Goal: Book appointment/travel/reservation

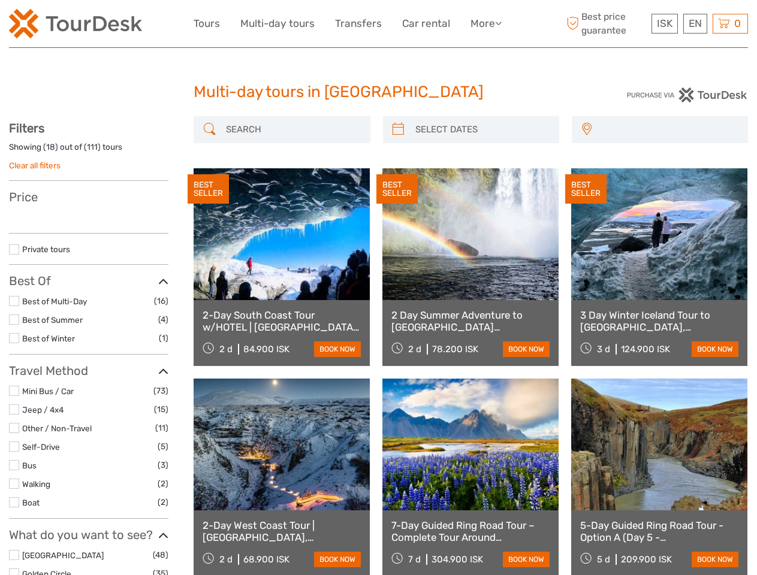
select select
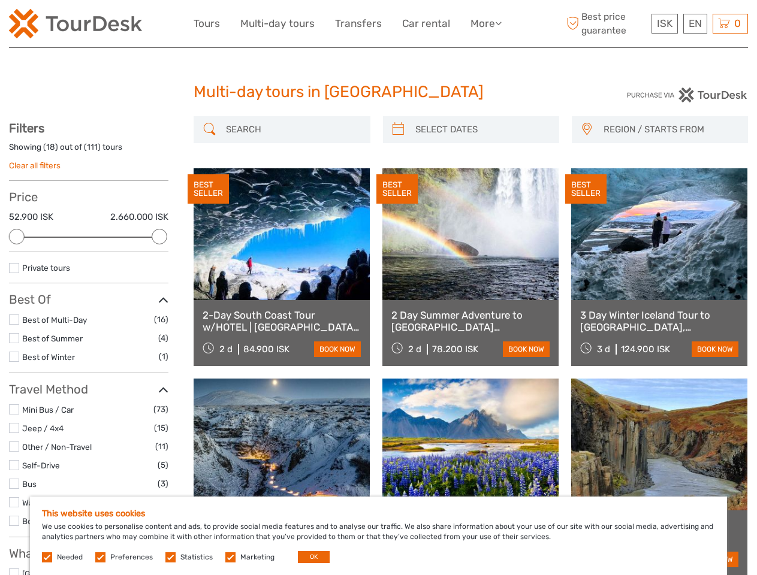
click at [485, 23] on link "More" at bounding box center [486, 23] width 31 height 17
click at [499, 23] on icon at bounding box center [498, 23] width 7 height 10
click at [664, 23] on span "ISK" at bounding box center [665, 23] width 16 height 12
click at [695, 23] on div "EN English Español Deutsch" at bounding box center [695, 24] width 24 height 20
click at [730, 23] on div "0 Items Total 0 ISK Checkout The shopping cart is empty." at bounding box center [730, 24] width 35 height 20
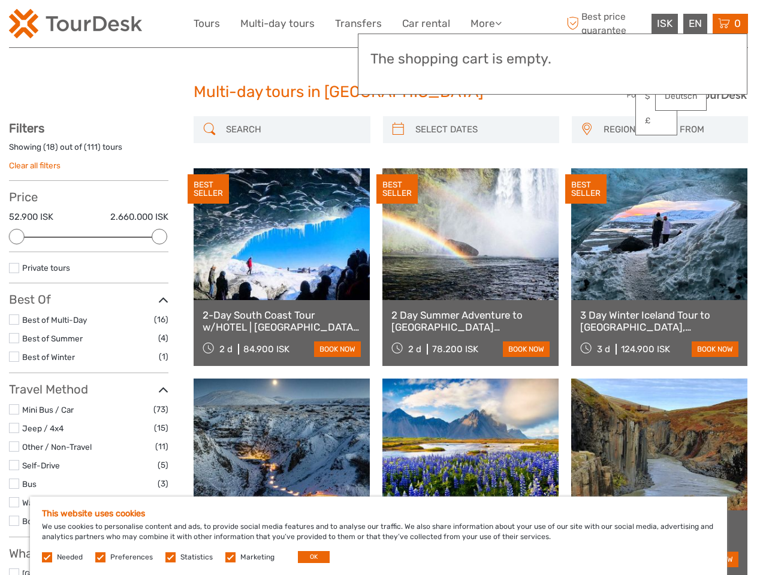
click at [17, 237] on div at bounding box center [17, 237] width 16 height 16
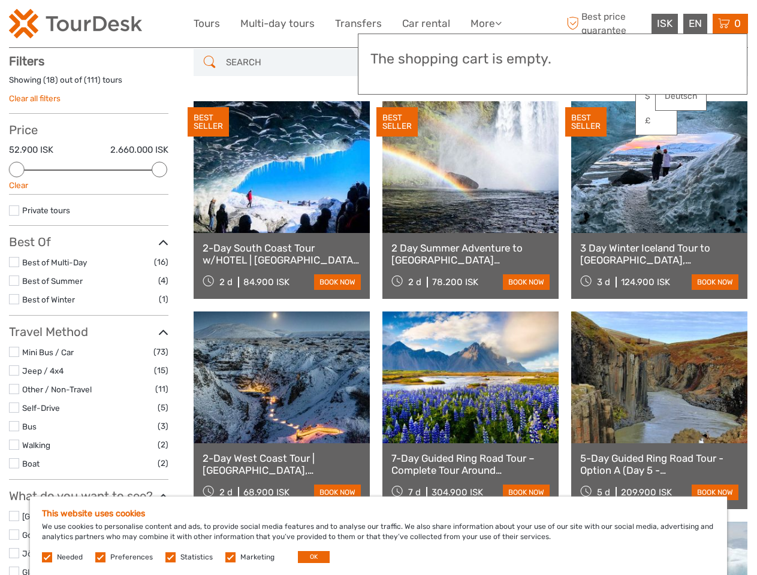
click at [398, 129] on div "BEST SELLER" at bounding box center [396, 122] width 41 height 30
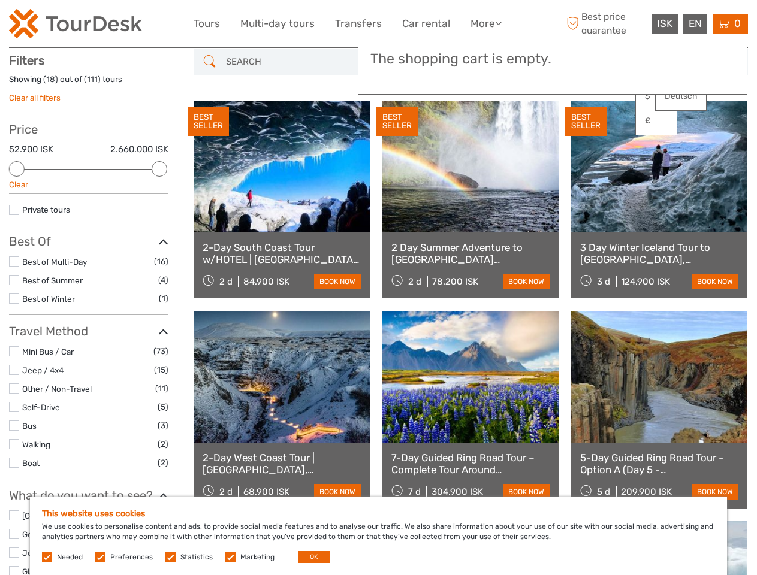
click at [481, 129] on link at bounding box center [470, 167] width 176 height 132
click at [586, 129] on div "BEST SELLER" at bounding box center [585, 122] width 41 height 30
